Goal: Task Accomplishment & Management: Manage account settings

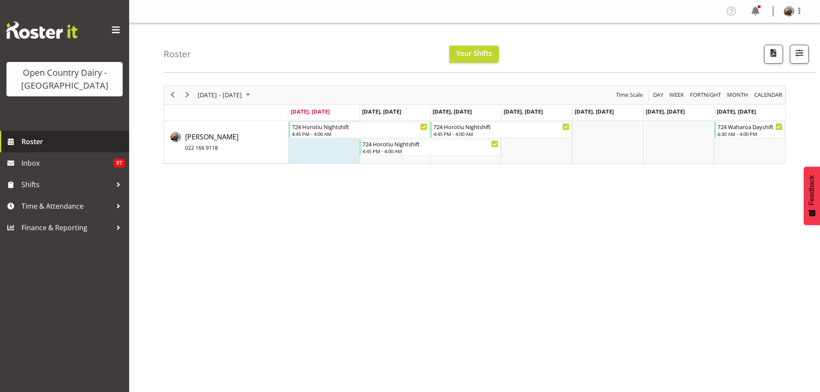
click at [36, 141] on span "Roster" at bounding box center [73, 141] width 103 height 13
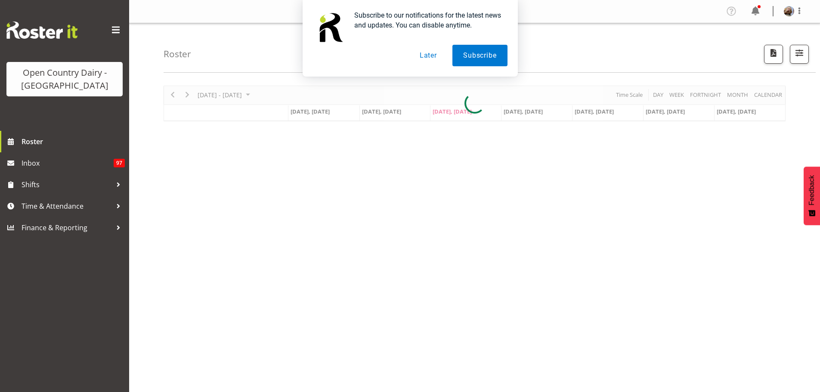
click at [429, 56] on button "Later" at bounding box center [428, 56] width 39 height 22
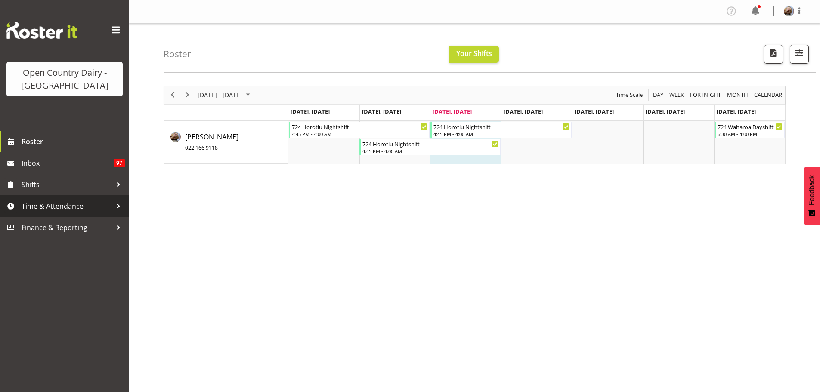
click at [112, 206] on div at bounding box center [118, 206] width 13 height 13
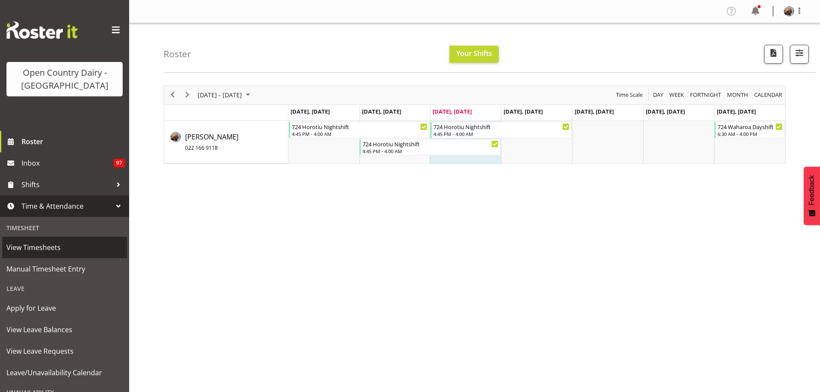
click at [47, 246] on span "View Timesheets" at bounding box center [64, 247] width 116 height 13
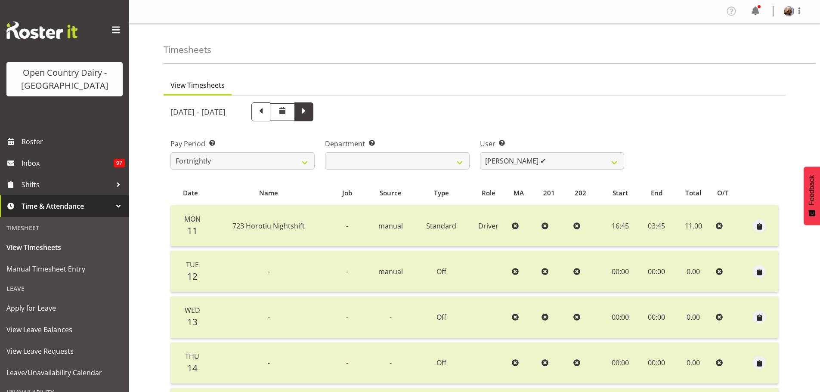
click at [309, 111] on span at bounding box center [303, 110] width 11 height 11
select select
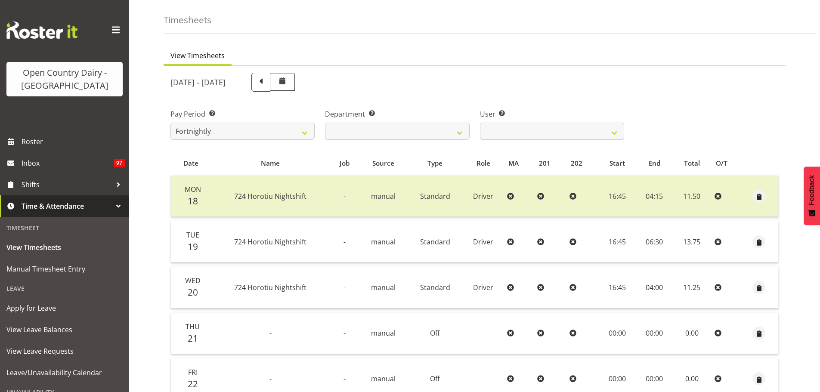
scroll to position [43, 0]
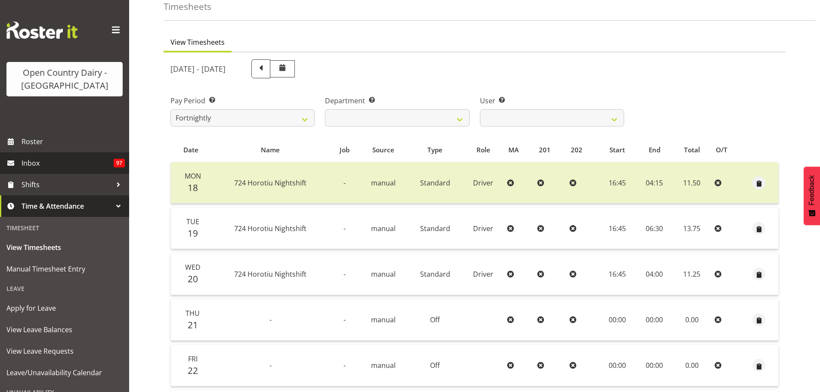
click at [38, 162] on span "Inbox" at bounding box center [68, 163] width 92 height 13
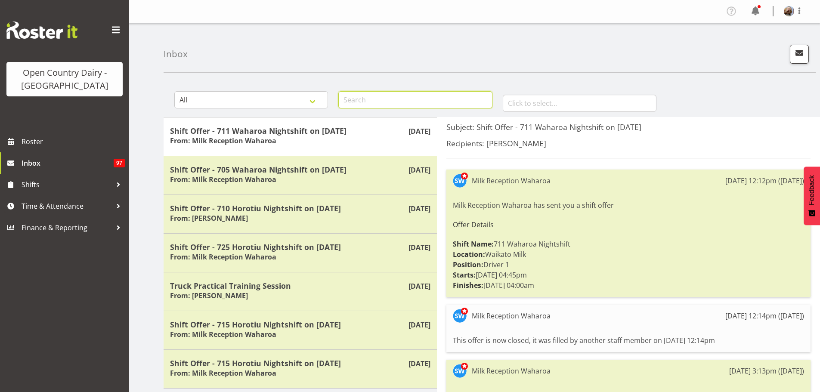
click at [363, 102] on input "text" at bounding box center [415, 99] width 154 height 17
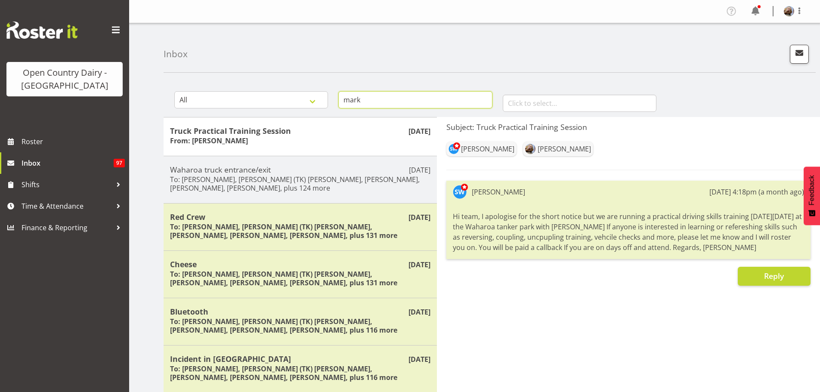
scroll to position [38, 0]
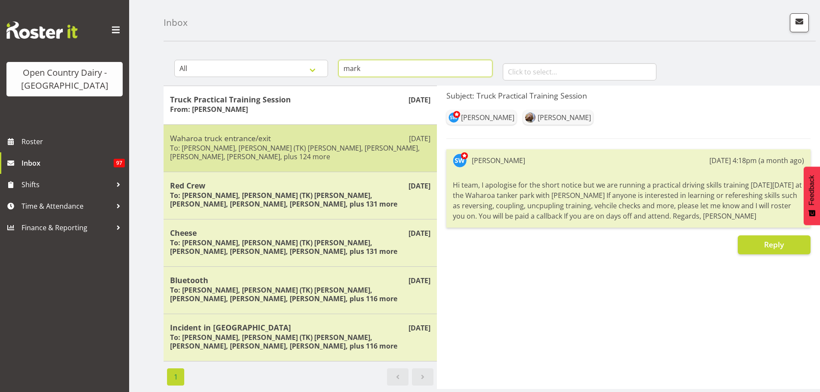
type input "mark"
click at [324, 144] on h6 "To: Abhilash Antony, Alan (TK) Bedford, Amrik Singh, Andy Webb, Baz Morgan, plu…" at bounding box center [300, 152] width 260 height 17
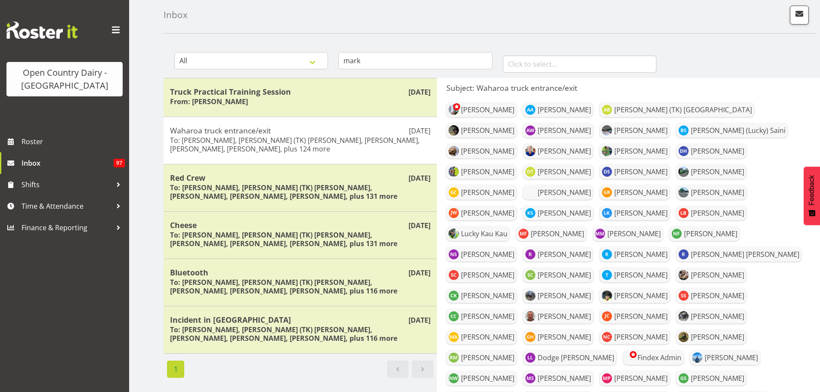
scroll to position [14, 0]
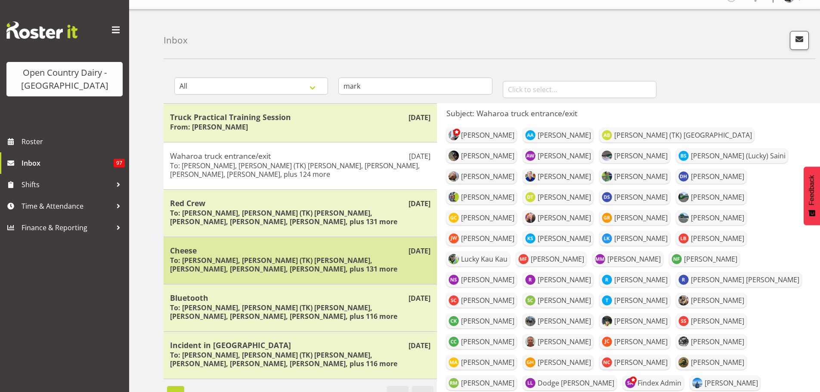
click at [232, 267] on h6 "To: Abhilash Antony, Alan (TK) Bedford, Amrik Singh, Andy Webb, Andy Haywood Aw…" at bounding box center [300, 264] width 260 height 17
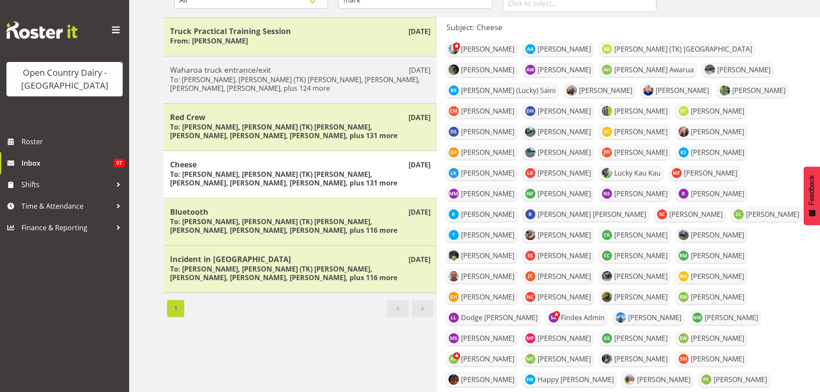
scroll to position [0, 0]
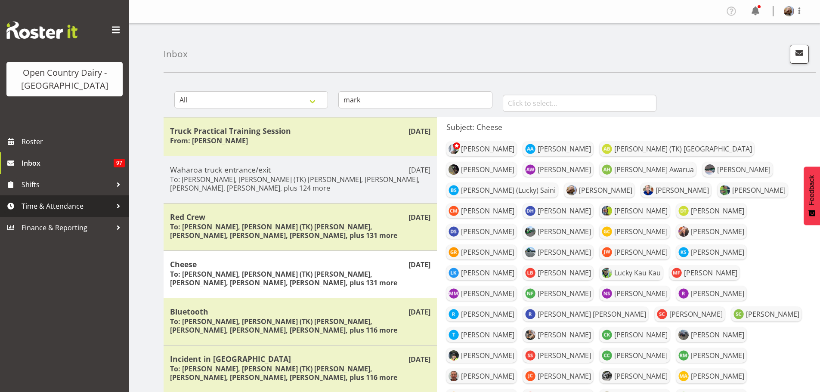
click at [75, 206] on span "Time & Attendance" at bounding box center [67, 206] width 90 height 13
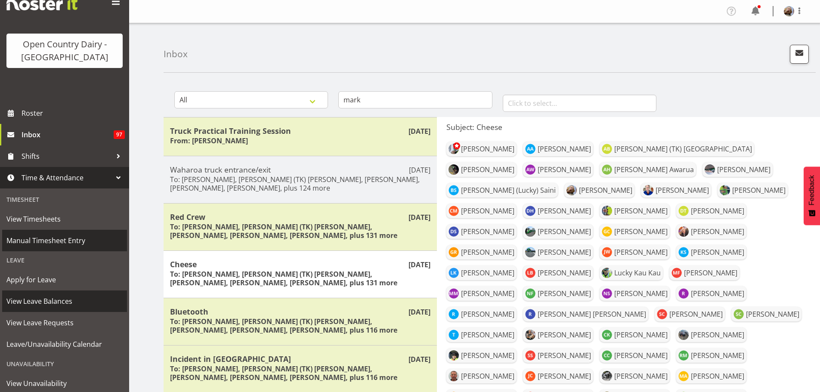
scroll to position [76, 0]
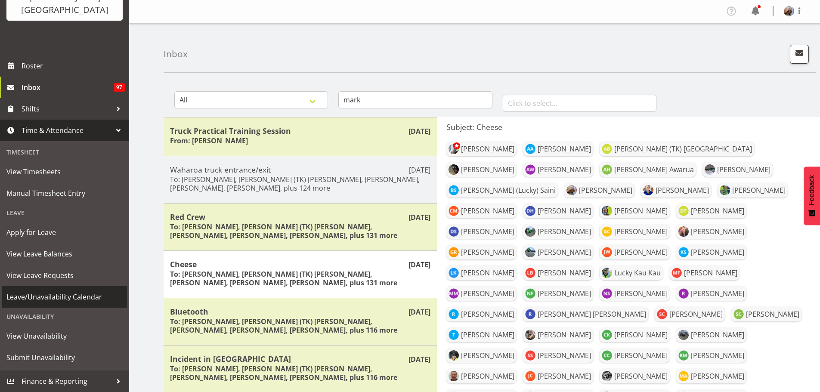
click at [43, 296] on span "Leave/Unavailability Calendar" at bounding box center [64, 296] width 116 height 13
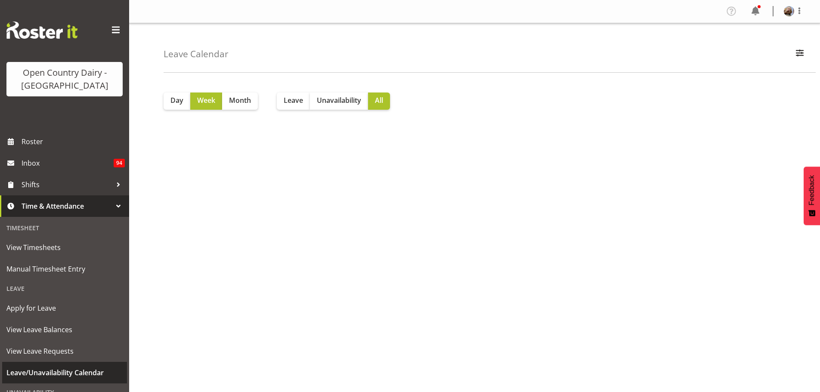
click at [62, 370] on span "Leave/Unavailability Calendar" at bounding box center [64, 372] width 116 height 13
click at [344, 101] on span "Unavailability" at bounding box center [339, 100] width 44 height 10
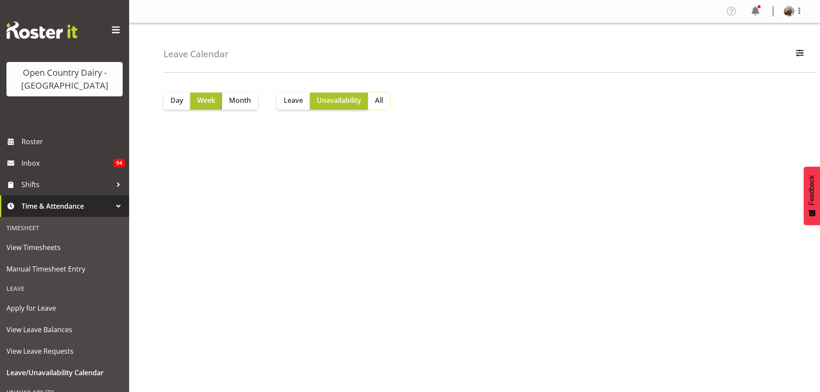
click at [376, 102] on span "All" at bounding box center [379, 100] width 8 height 10
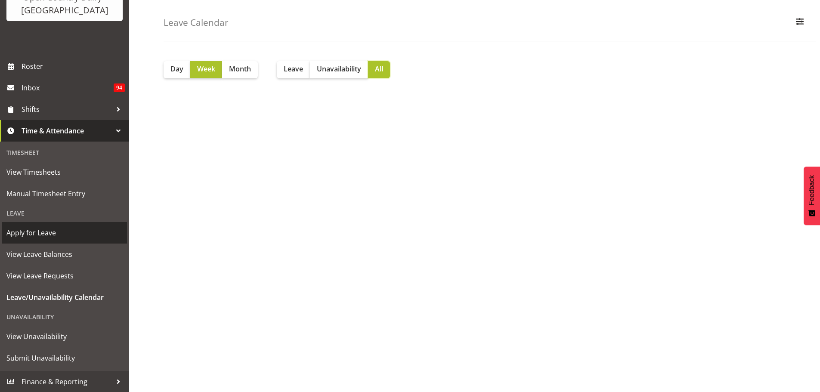
scroll to position [76, 0]
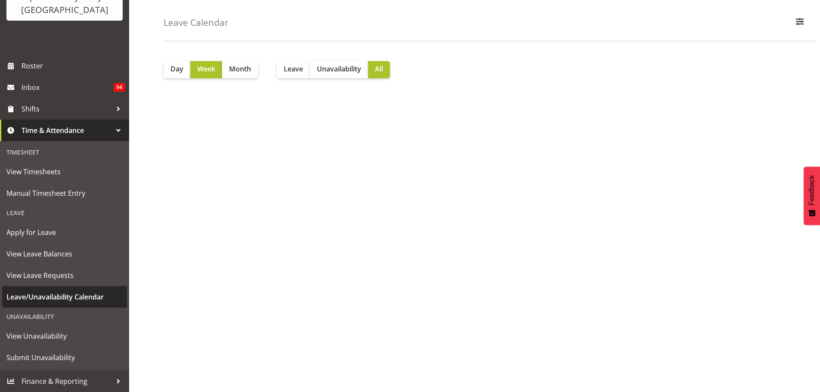
click at [40, 297] on span "Leave/Unavailability Calendar" at bounding box center [64, 296] width 116 height 13
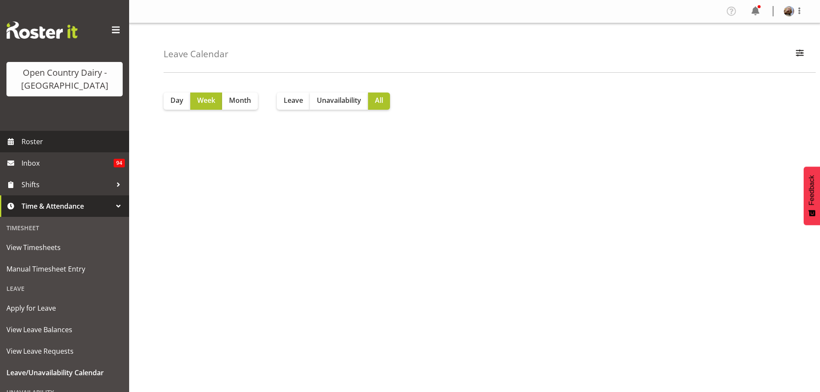
click at [25, 142] on span "Roster" at bounding box center [73, 141] width 103 height 13
